Goal: Task Accomplishment & Management: Manage account settings

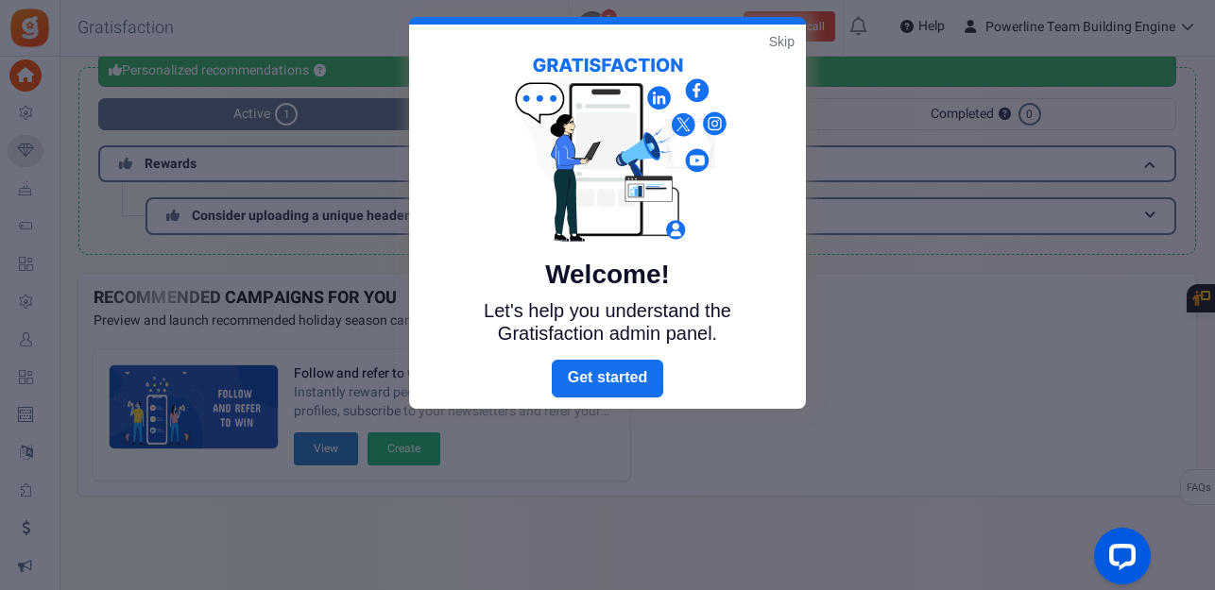
click at [788, 31] on div "Welcome! Let's help you understand the Gratisfaction admin panel." at bounding box center [607, 192] width 397 height 335
click at [785, 45] on link "Skip" at bounding box center [782, 41] width 26 height 19
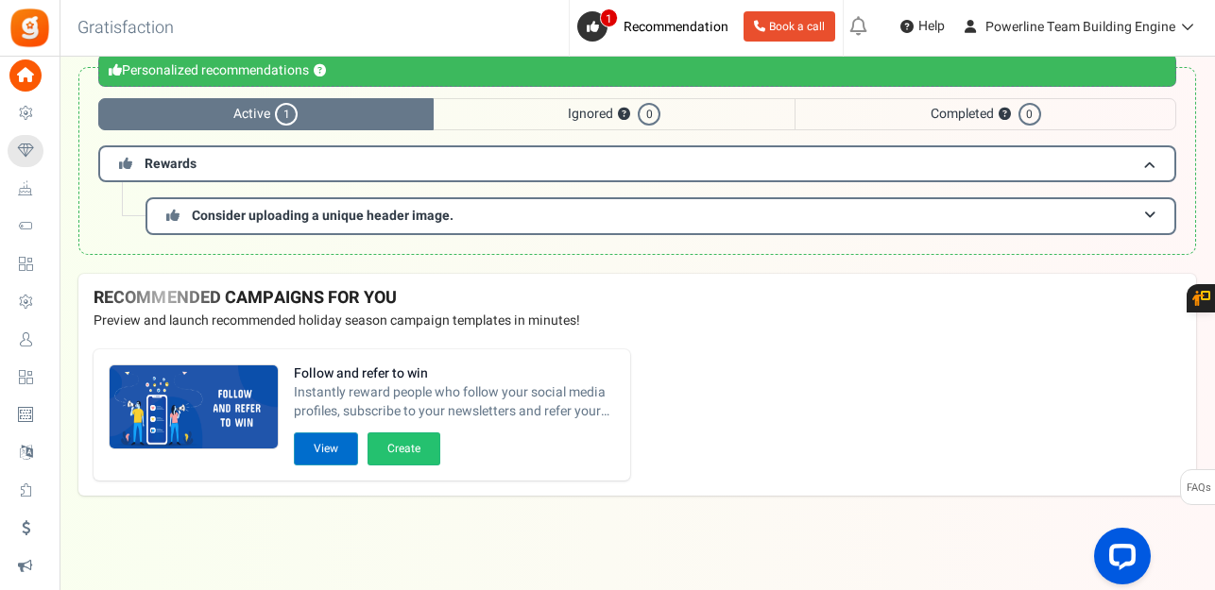
click at [334, 452] on button "View" at bounding box center [326, 449] width 64 height 33
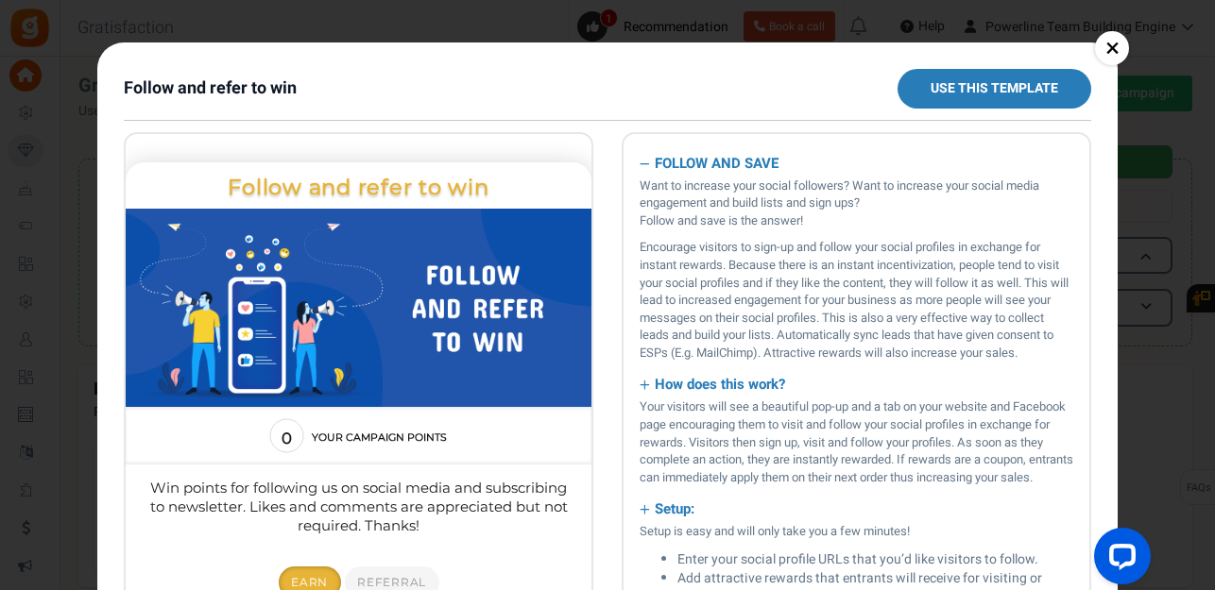
click at [1111, 49] on link "×" at bounding box center [1112, 48] width 34 height 34
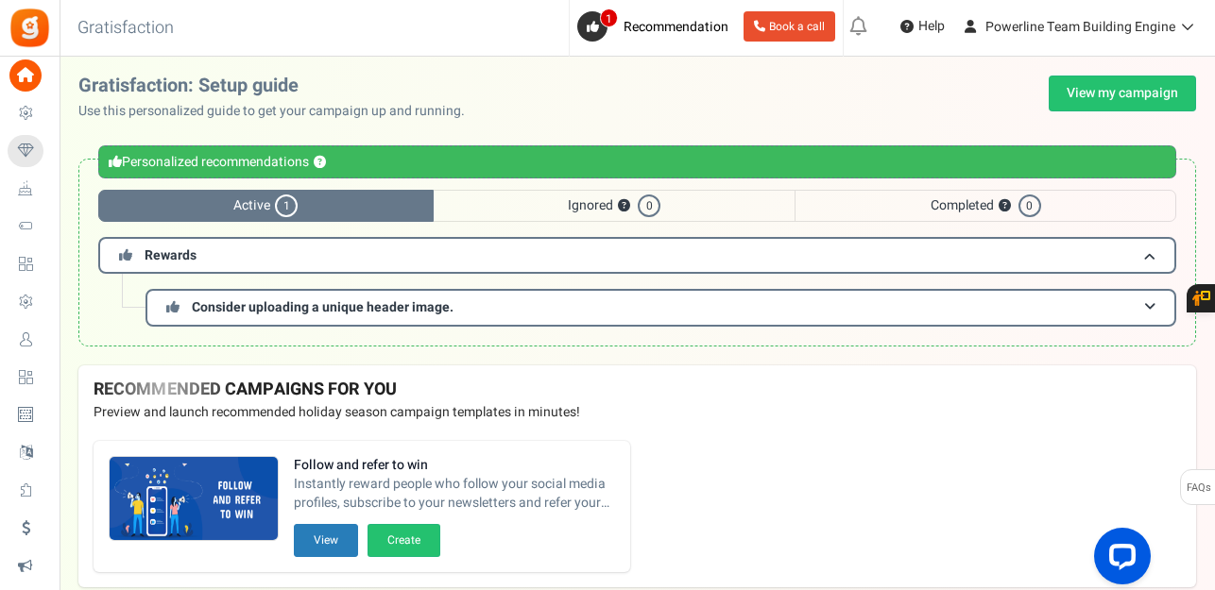
click at [1197, 356] on div "Warning Personalized recommendations ? Active 1 Ignored ? 0 Completed ? 0 Rewar…" at bounding box center [637, 253] width 1155 height 226
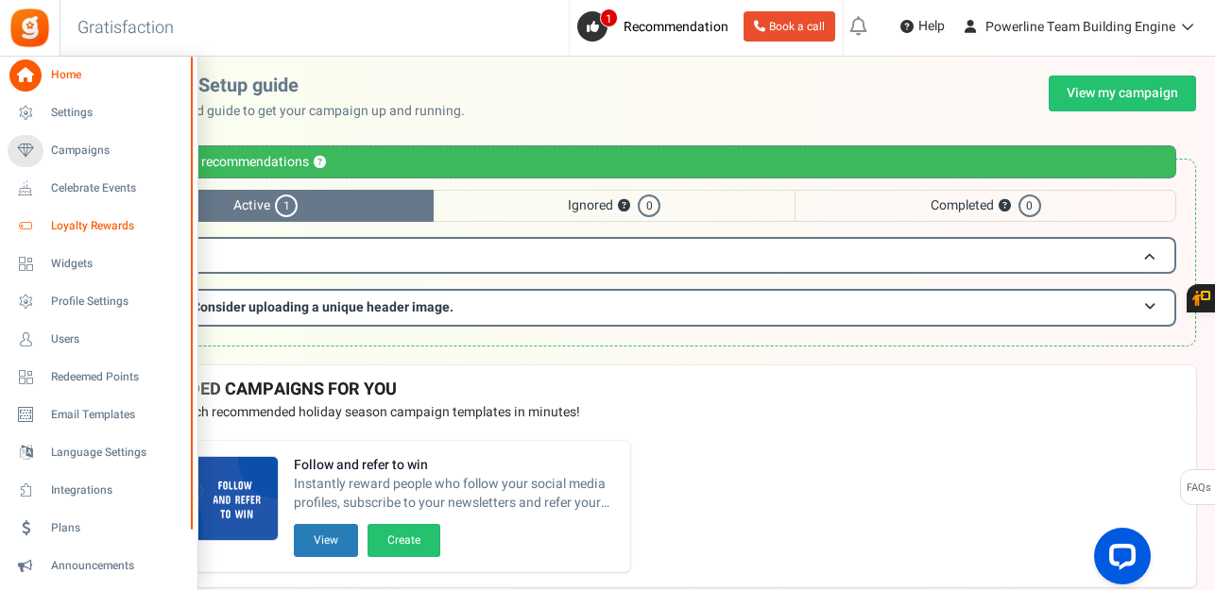
click at [74, 229] on span "Loyalty Rewards" at bounding box center [117, 226] width 132 height 16
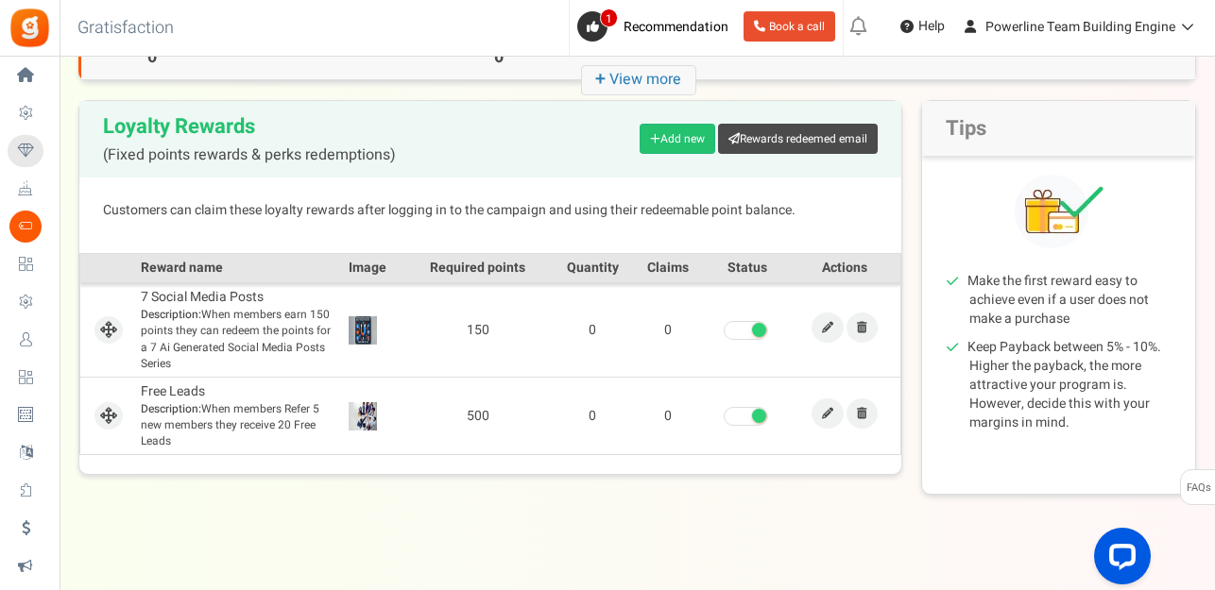
scroll to position [162, 0]
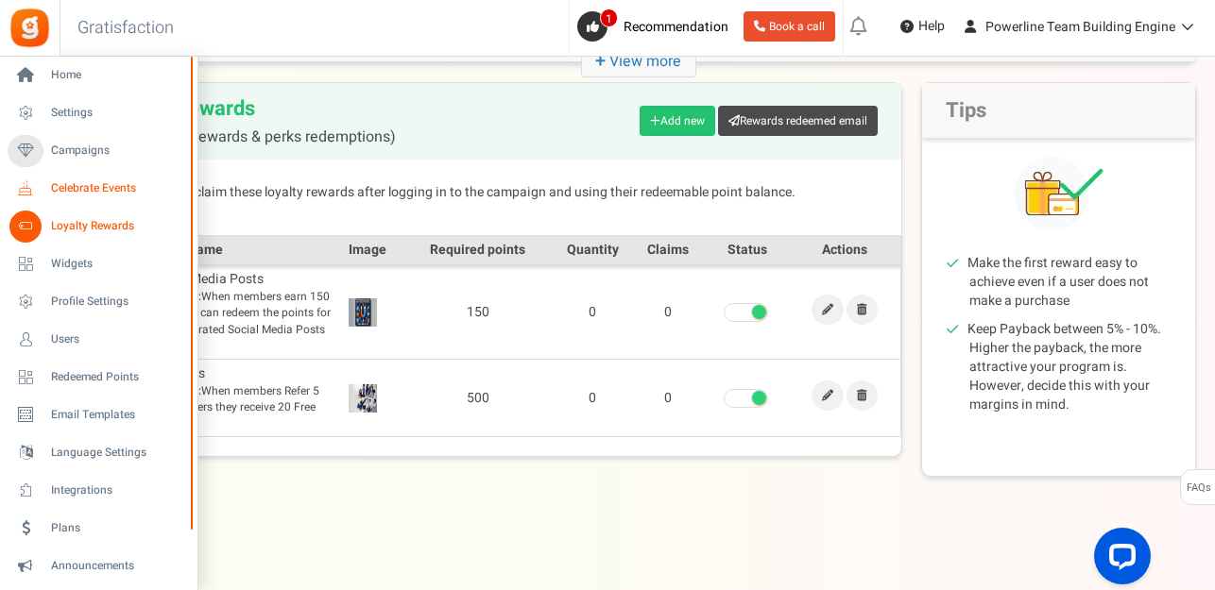
click at [89, 187] on span "Celebrate Events" at bounding box center [117, 188] width 132 height 16
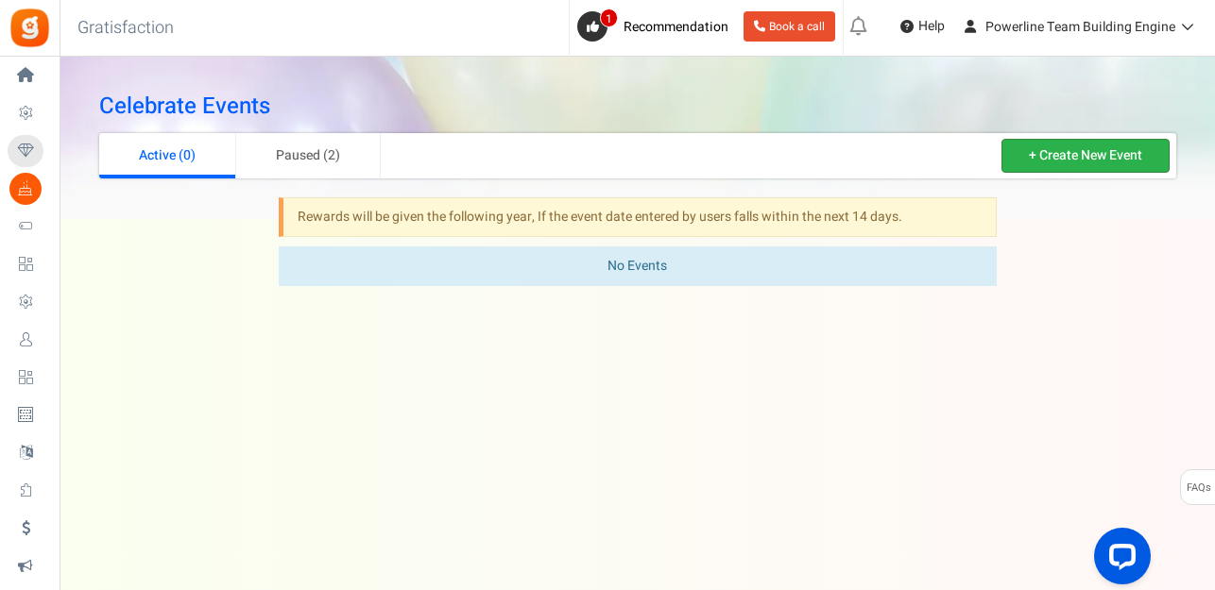
click at [1058, 149] on link "+ Create New Event" at bounding box center [1085, 156] width 168 height 34
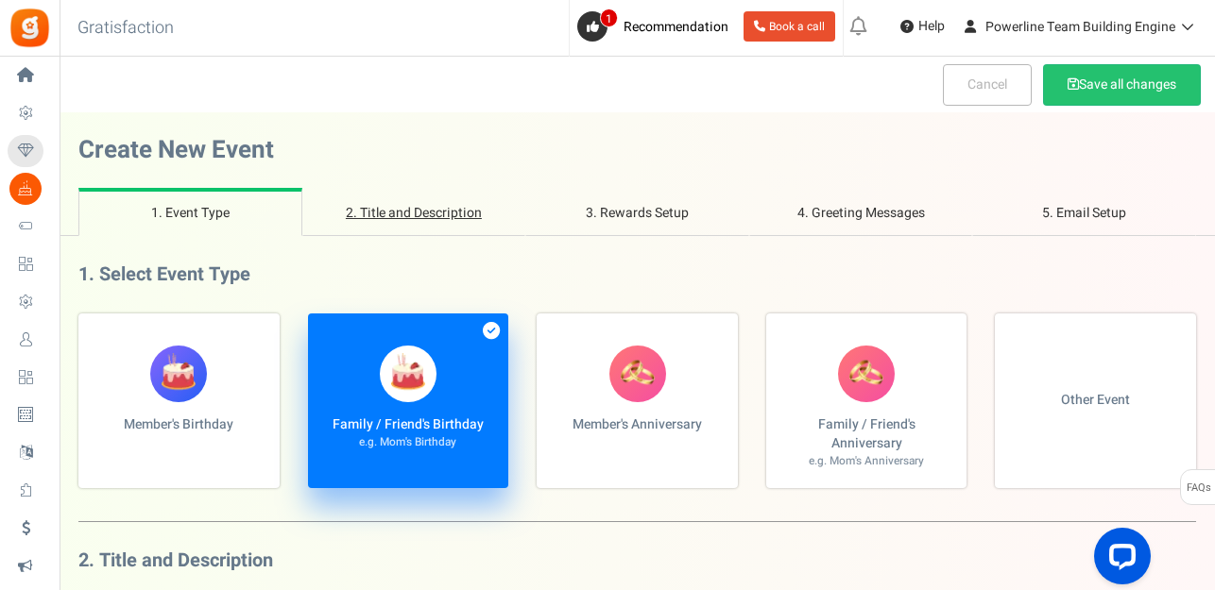
click at [407, 212] on link "2. Title and Description" at bounding box center [414, 212] width 224 height 48
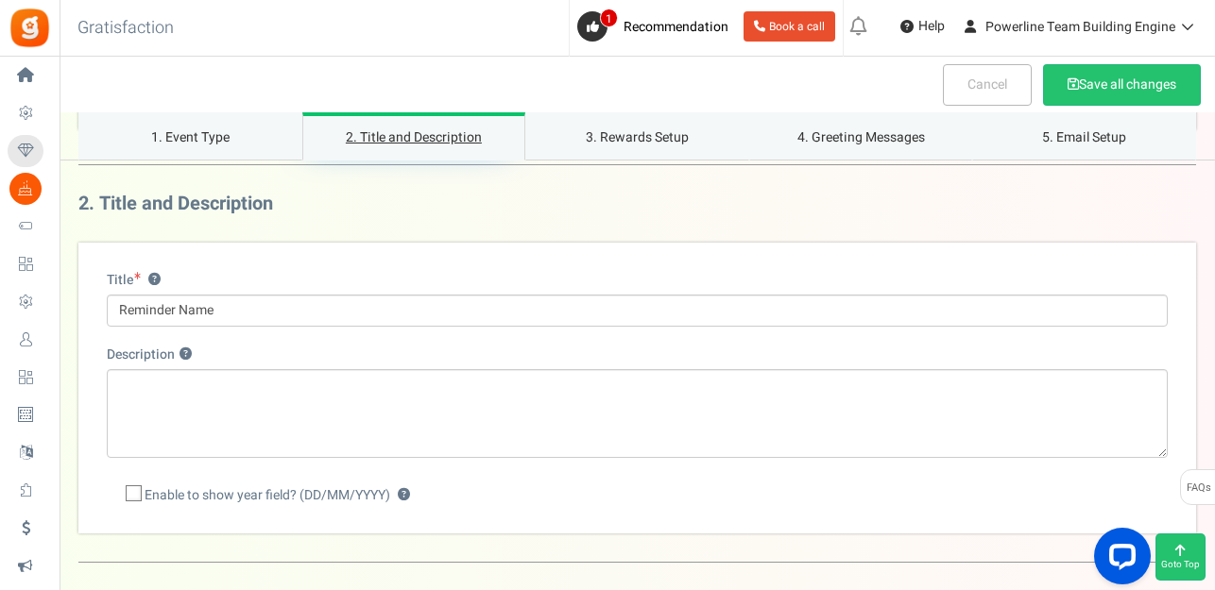
scroll to position [362, 0]
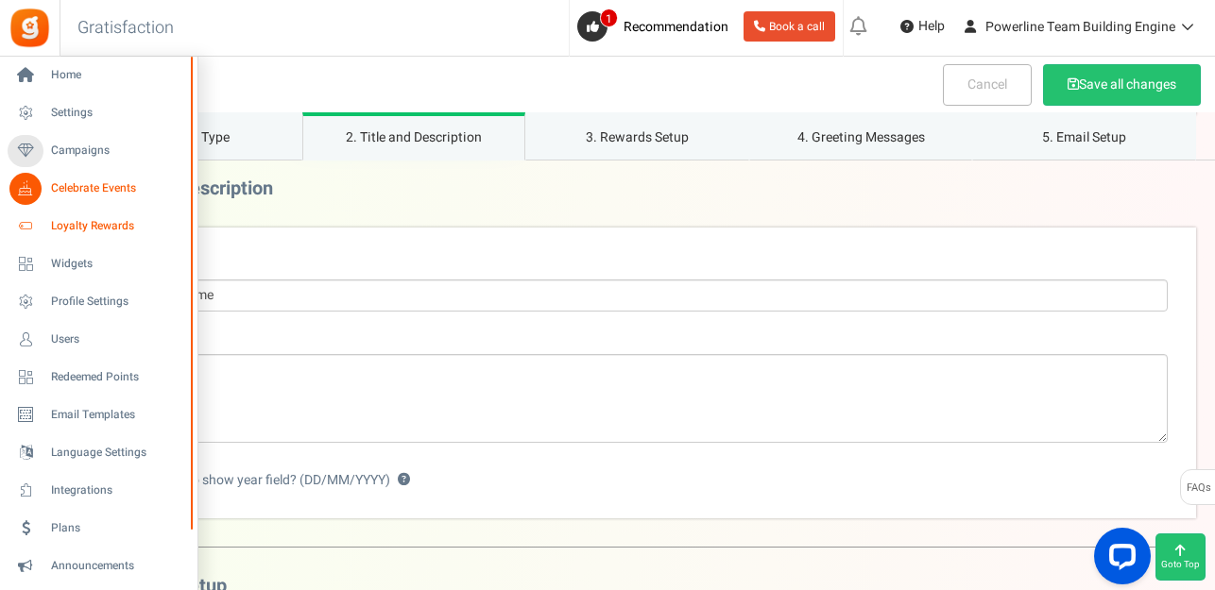
click at [32, 230] on icon at bounding box center [25, 227] width 32 height 32
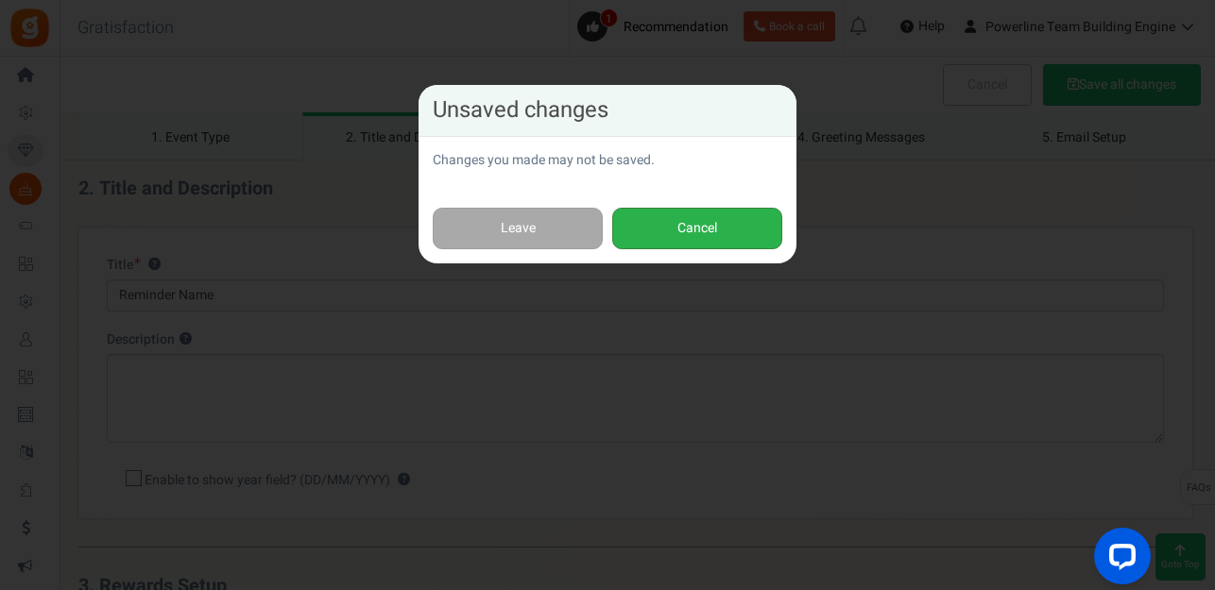
click at [672, 221] on button "Cancel" at bounding box center [697, 229] width 170 height 43
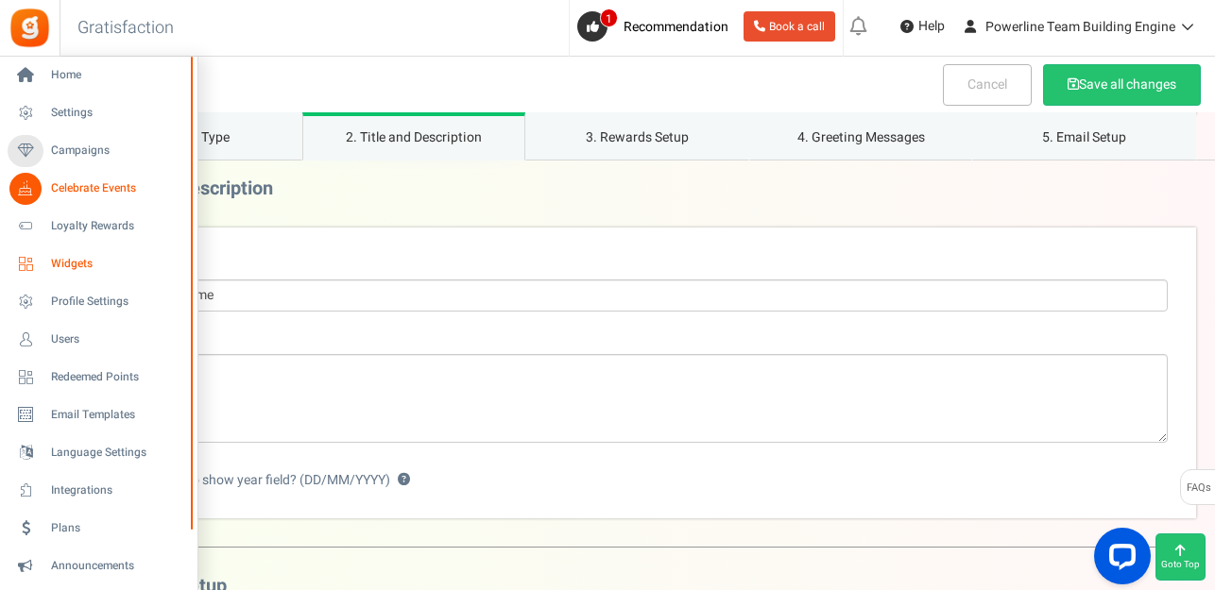
click at [68, 264] on span "Widgets" at bounding box center [117, 264] width 132 height 16
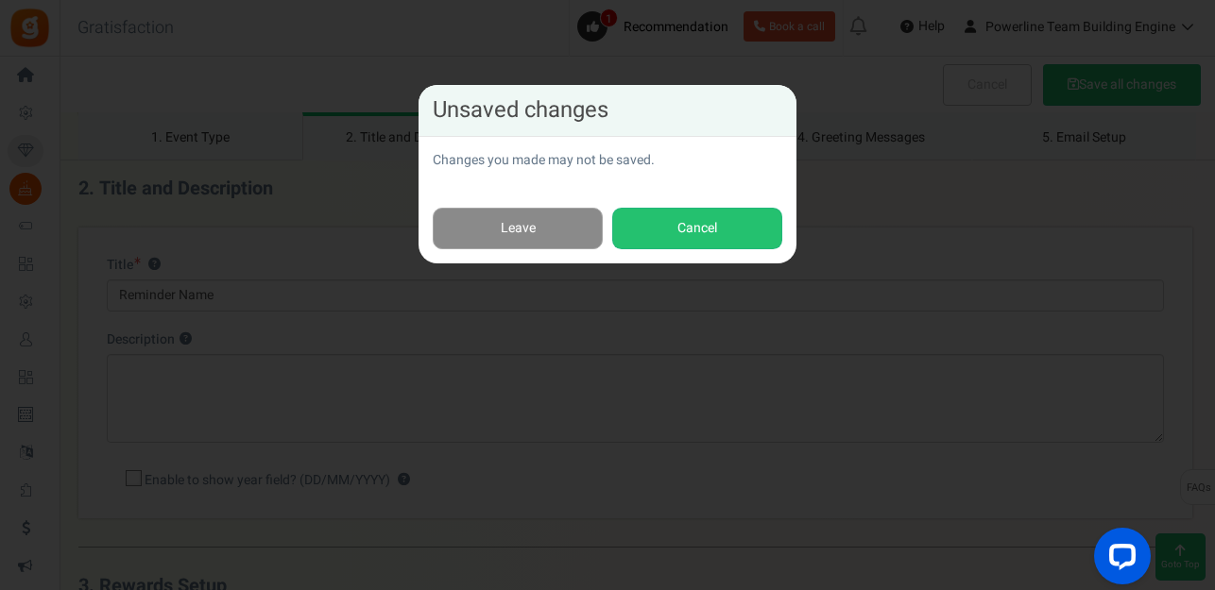
click at [519, 227] on link "Leave" at bounding box center [518, 229] width 170 height 43
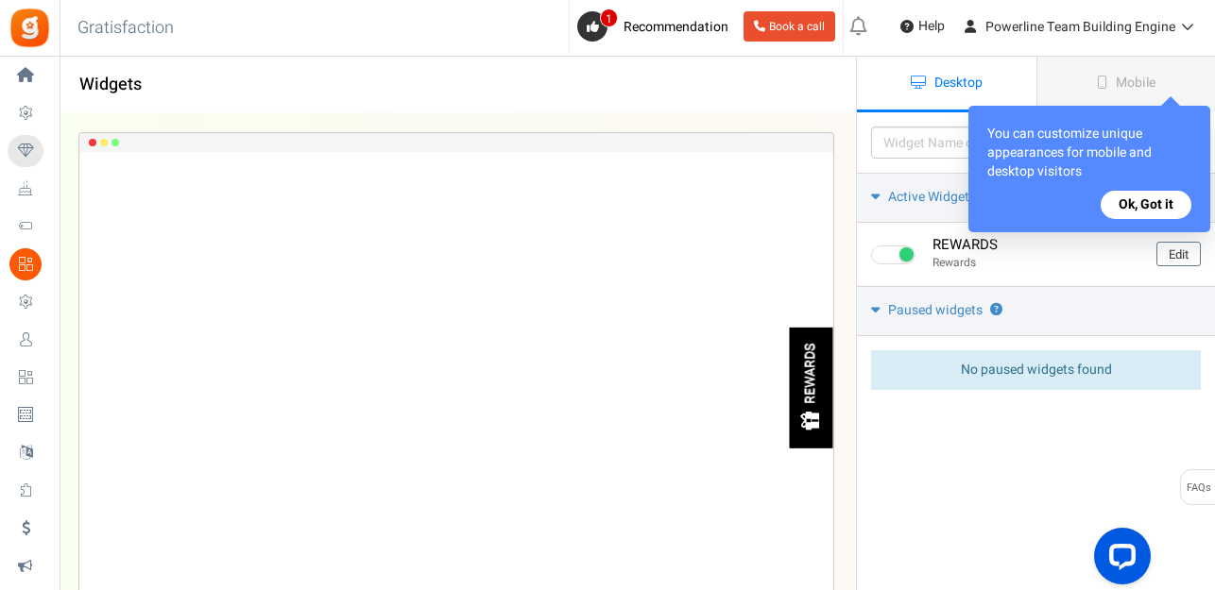
click at [1143, 206] on button "Ok, Got it" at bounding box center [1146, 205] width 91 height 28
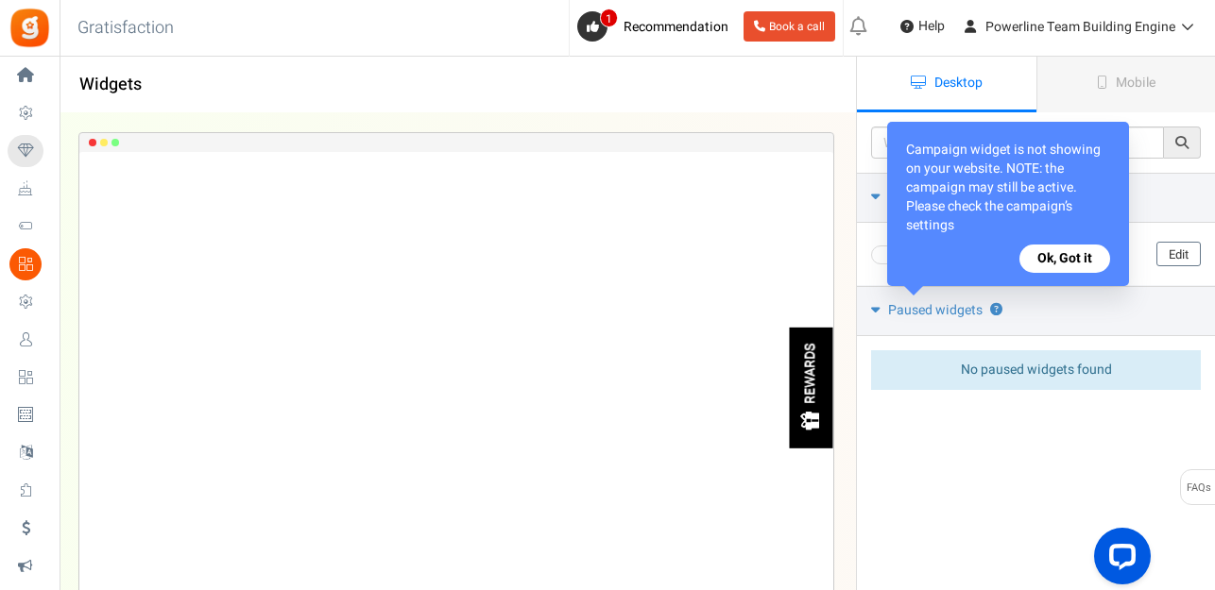
click at [1071, 259] on button "Ok, Got it" at bounding box center [1064, 259] width 91 height 28
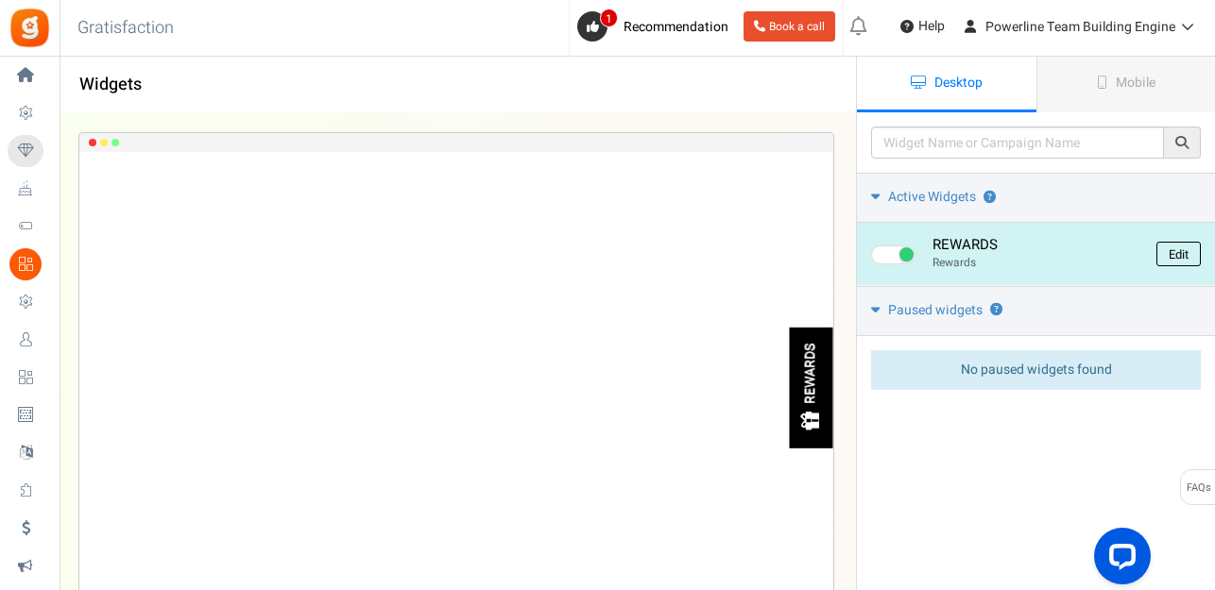
click at [1173, 255] on link "Edit" at bounding box center [1178, 254] width 44 height 25
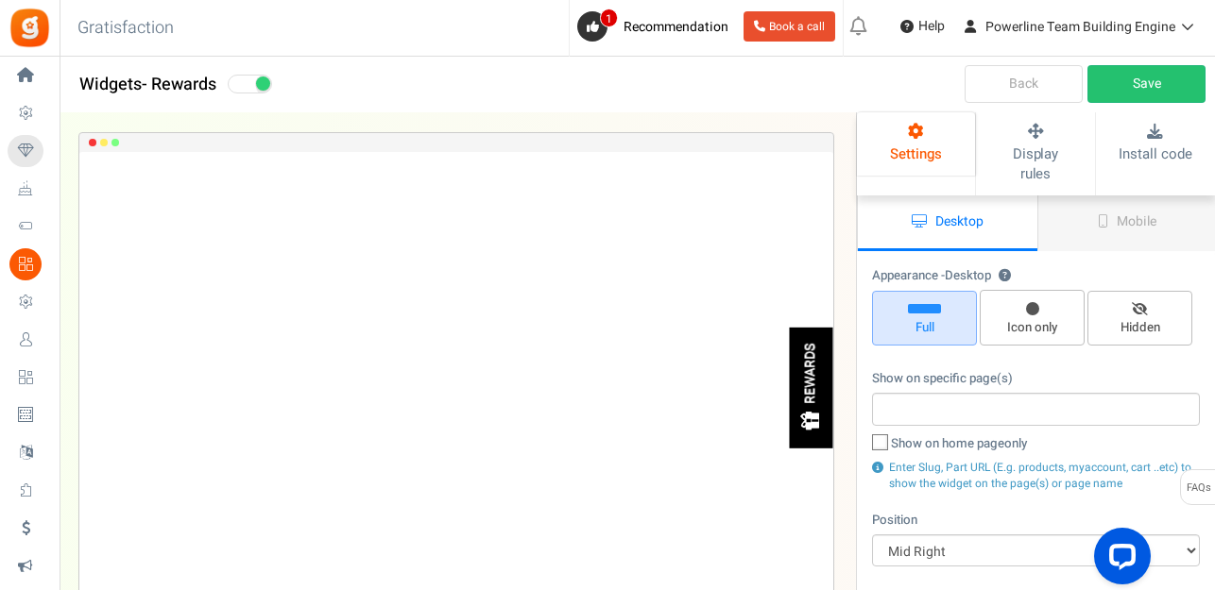
click at [1028, 76] on link "Back" at bounding box center [1024, 84] width 118 height 38
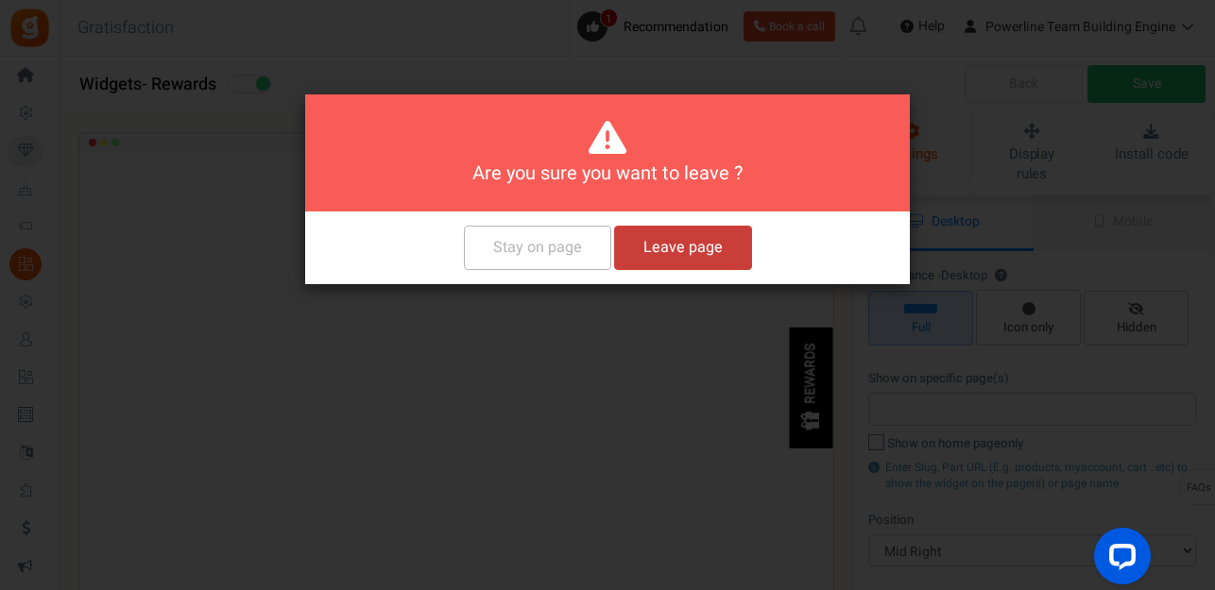
click at [653, 249] on button "Leave page" at bounding box center [683, 248] width 138 height 44
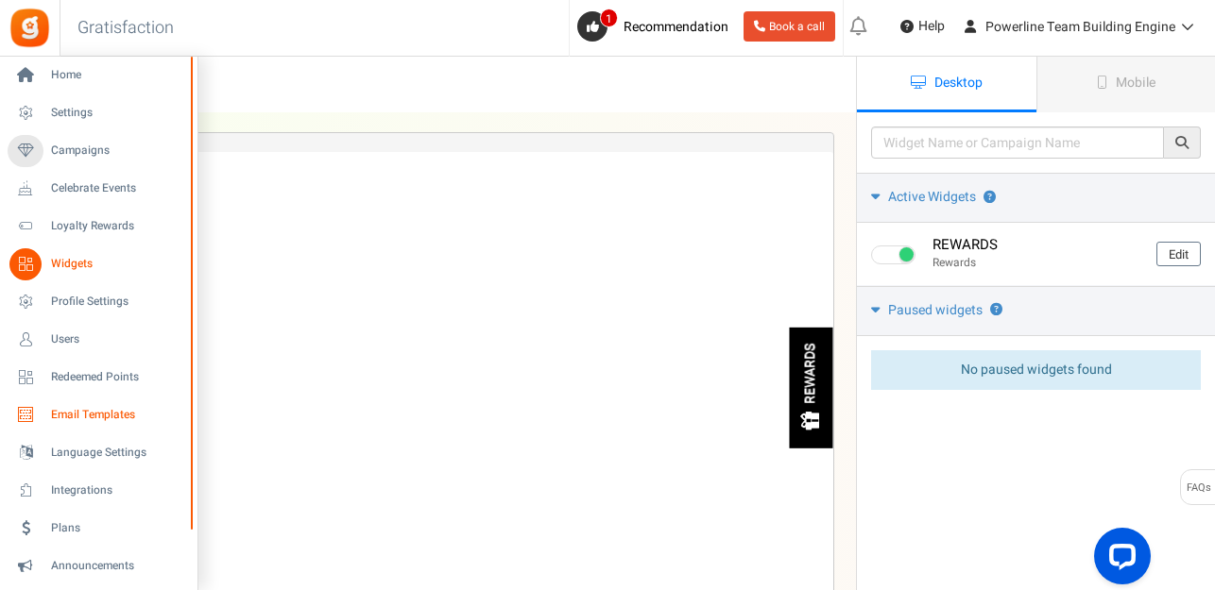
click at [81, 418] on span "Email Templates" at bounding box center [117, 415] width 132 height 16
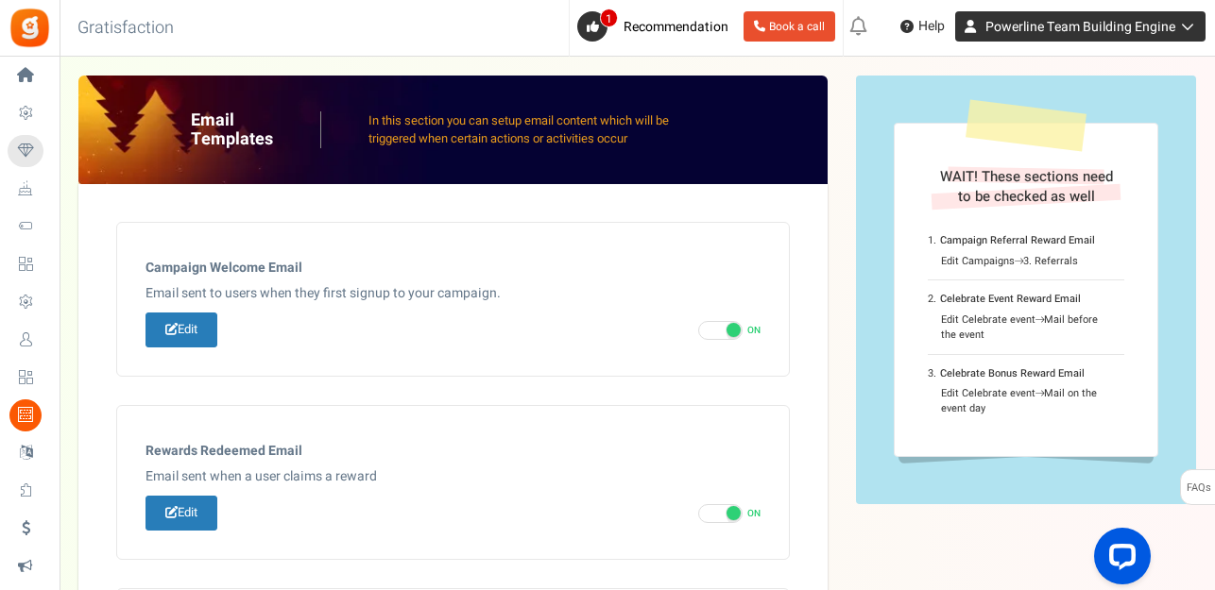
click at [1098, 36] on span "Powerline Team Building Engine" at bounding box center [1080, 27] width 190 height 20
